Goal: Book appointment/travel/reservation

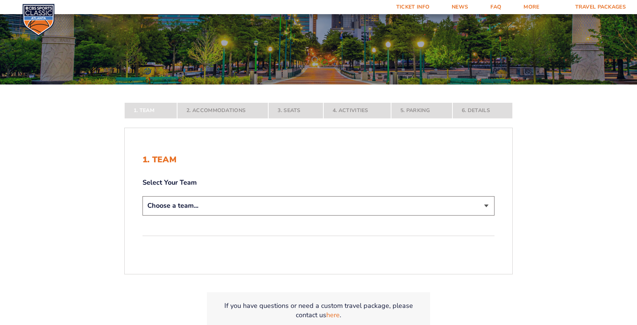
scroll to position [96, 0]
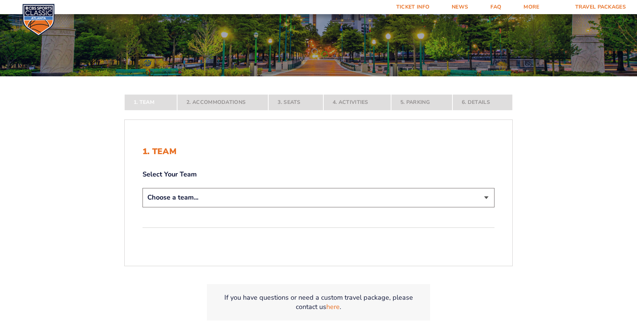
click at [290, 194] on select "Choose a team... [US_STATE] Wildcats [US_STATE] State Buckeyes [US_STATE] Tar H…" at bounding box center [319, 197] width 352 height 19
select select "12956"
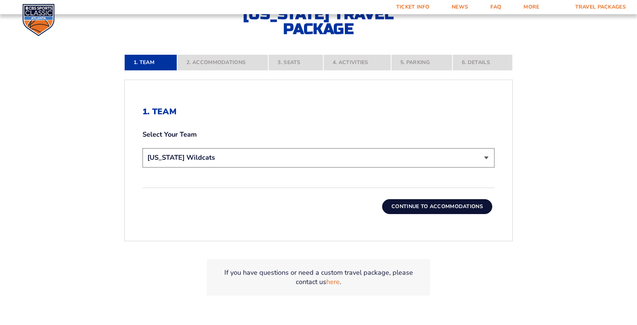
scroll to position [197, 0]
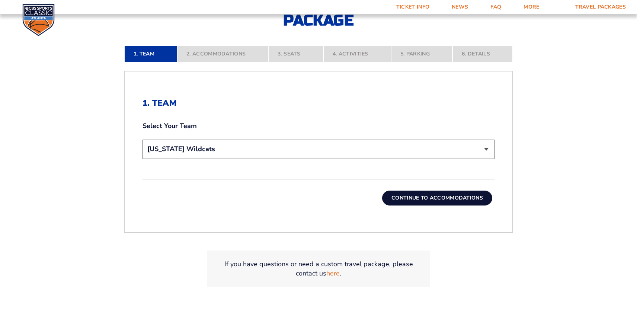
click at [419, 199] on button "Continue To Accommodations" at bounding box center [437, 198] width 110 height 15
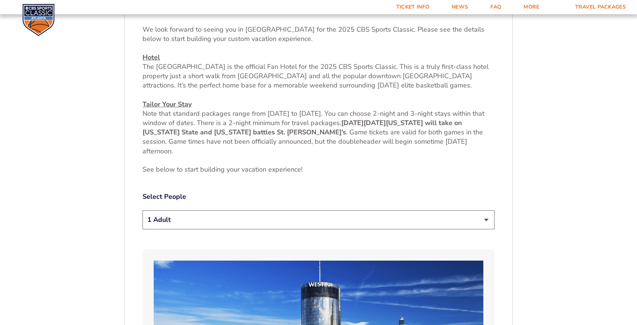
scroll to position [301, 0]
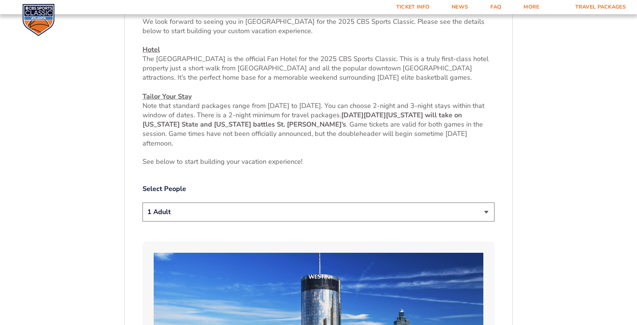
click at [486, 212] on select "1 Adult 2 Adults 3 Adults 4 Adults 2 Adults + 1 Child 2 Adults + 2 Children 2 A…" at bounding box center [319, 211] width 352 height 19
select select "2 Adults"
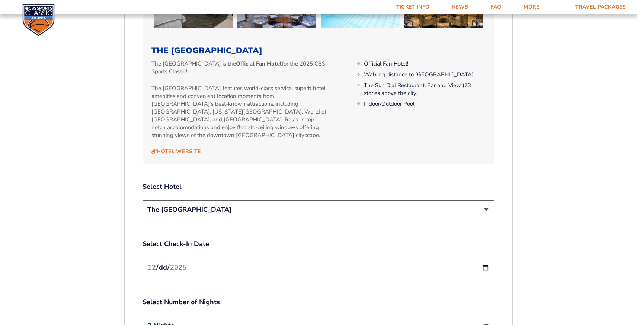
scroll to position [776, 0]
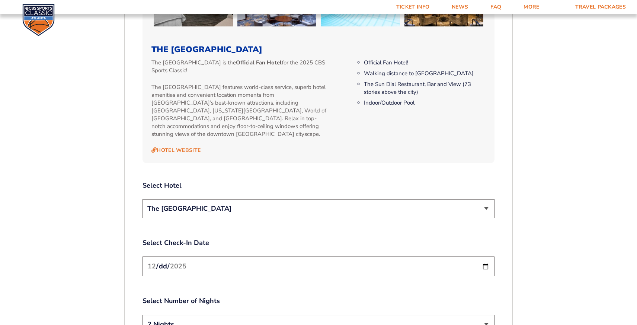
click at [486, 202] on select "The [GEOGRAPHIC_DATA]" at bounding box center [319, 208] width 352 height 19
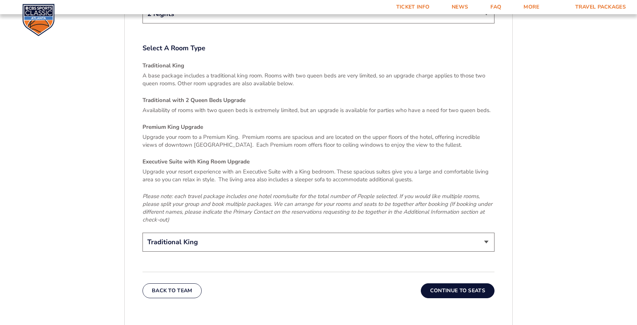
scroll to position [1087, 0]
click at [464, 283] on button "Continue To Seats" at bounding box center [458, 289] width 74 height 15
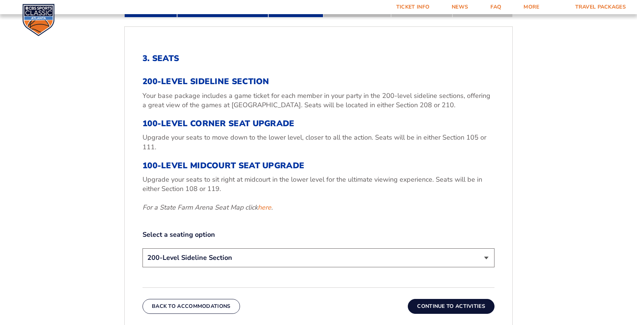
scroll to position [243, 0]
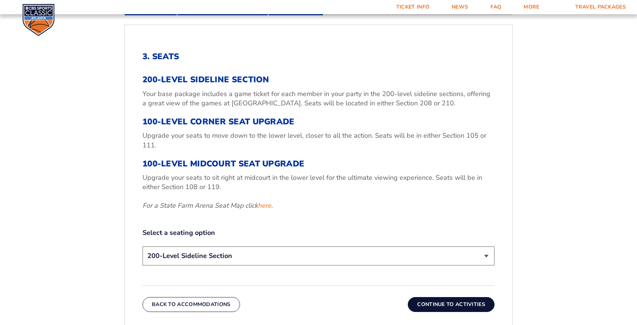
click at [486, 255] on select "200-Level Sideline Section 100-Level Corner Seat Upgrade (+$120 per person) 100…" at bounding box center [319, 255] width 352 height 19
select select "100-Level Midcourt Seat Upgrade"
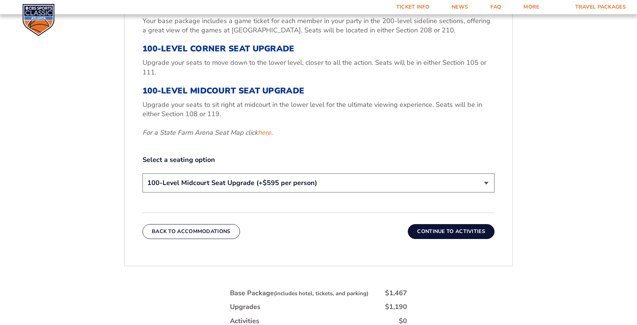
click at [457, 235] on button "Continue To Activities" at bounding box center [451, 231] width 87 height 15
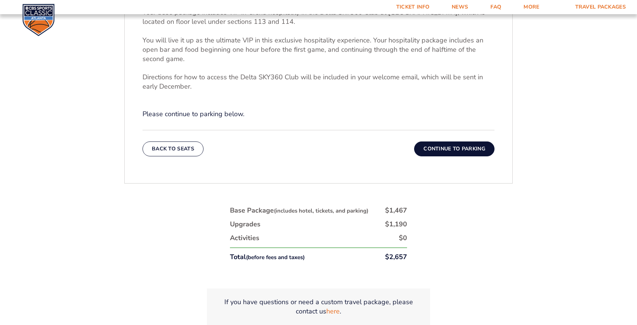
scroll to position [311, 0]
click at [454, 150] on button "Continue To Parking" at bounding box center [454, 147] width 80 height 15
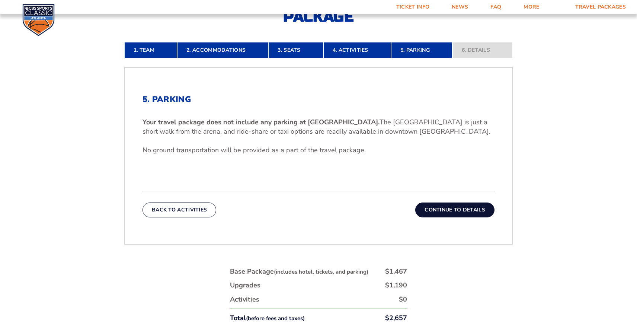
scroll to position [202, 0]
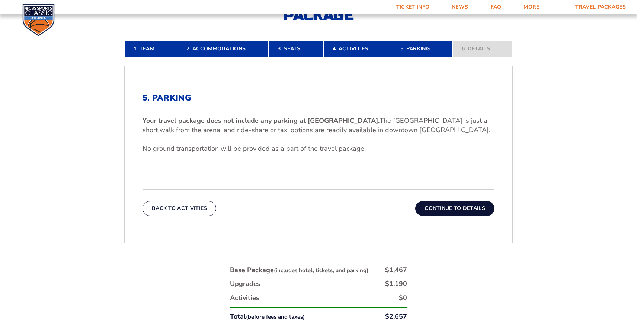
click at [470, 209] on button "Continue To Details" at bounding box center [454, 208] width 79 height 15
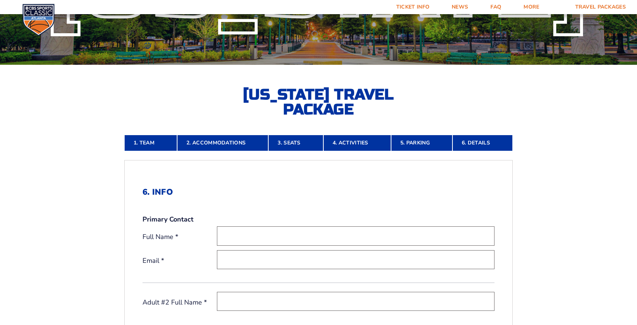
scroll to position [0, 0]
